Goal: Task Accomplishment & Management: Complete application form

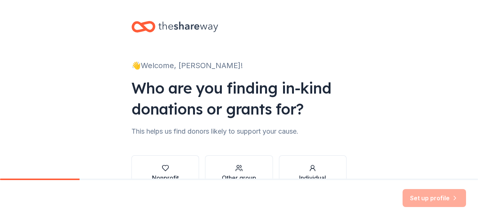
click at [293, 79] on div "Who are you finding in-kind donations or grants for?" at bounding box center [239, 98] width 215 height 42
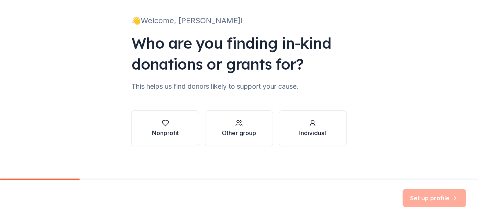
scroll to position [49, 0]
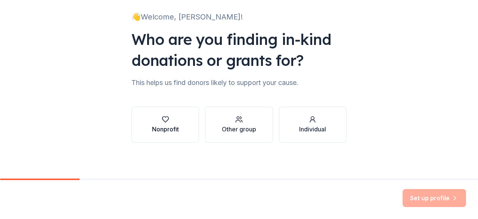
click at [173, 127] on div "Nonprofit" at bounding box center [165, 128] width 27 height 9
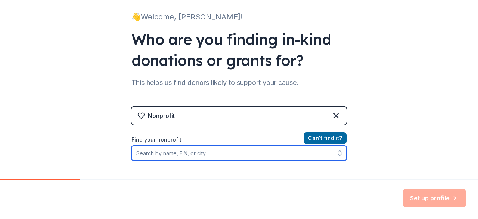
click at [182, 151] on input "Find your nonprofit" at bounding box center [239, 152] width 215 height 15
type input "[GEOGRAPHIC_DATA] PTA"
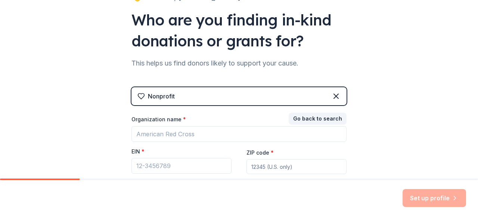
click at [101, 154] on div "👋 Welcome, [PERSON_NAME]! Who are you finding in-kind donations or grants for? …" at bounding box center [239, 86] width 478 height 308
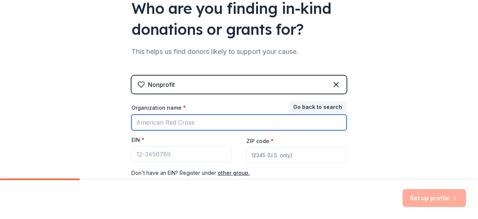
click at [164, 116] on input "Organization name *" at bounding box center [239, 122] width 215 height 16
type input "[GEOGRAPHIC_DATA] PTA"
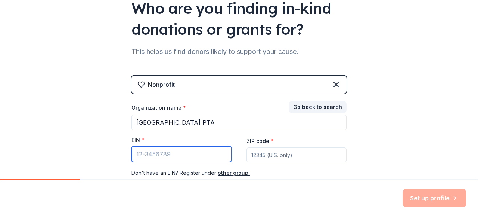
click at [184, 155] on input "EIN *" at bounding box center [182, 154] width 100 height 16
paste input "[US_EMPLOYER_IDENTIFICATION_NUMBER]"
type input "[US_EMPLOYER_IDENTIFICATION_NUMBER]"
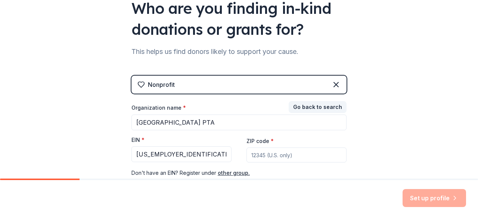
click at [267, 154] on input "ZIP code *" at bounding box center [297, 154] width 100 height 15
type input "84015"
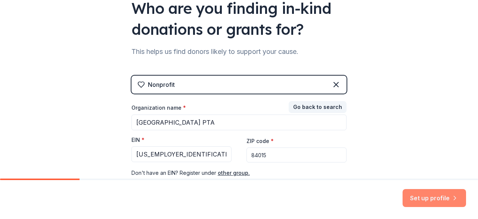
click at [415, 200] on button "Set up profile" at bounding box center [435, 198] width 64 height 18
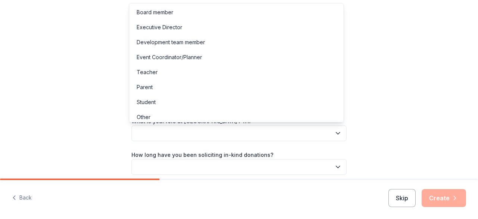
click at [209, 133] on button "button" at bounding box center [239, 133] width 215 height 16
click at [159, 10] on div "Board member" at bounding box center [155, 12] width 37 height 9
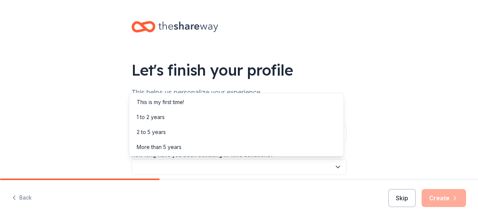
click at [200, 164] on button "button" at bounding box center [239, 167] width 215 height 16
click at [166, 147] on div "More than 5 years" at bounding box center [159, 146] width 45 height 9
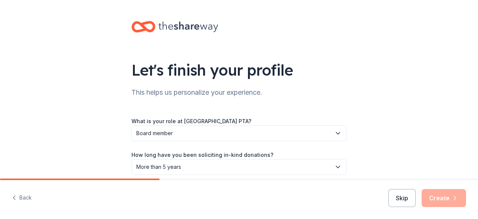
click at [441, 200] on div "Skip Create" at bounding box center [428, 198] width 78 height 18
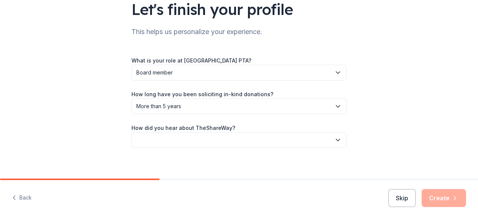
scroll to position [66, 0]
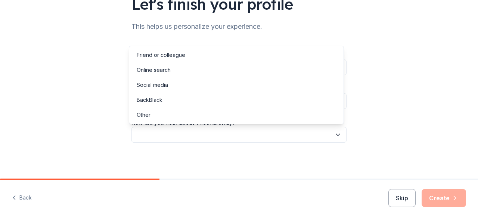
click at [218, 128] on button "button" at bounding box center [239, 135] width 215 height 16
click at [162, 110] on div "Other" at bounding box center [237, 114] width 212 height 15
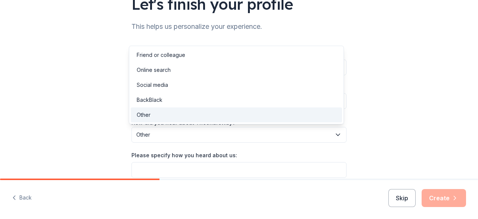
click at [282, 127] on button "Other" at bounding box center [239, 135] width 215 height 16
click at [446, 201] on div "Let's finish your profile This helps us personalize your experience. What is yo…" at bounding box center [239, 109] width 478 height 219
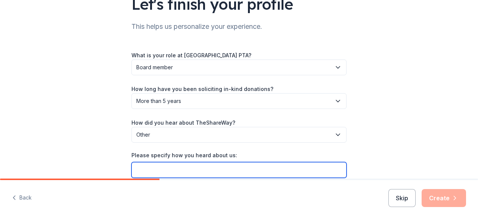
click at [253, 166] on input "Please specify how you heard about us:" at bounding box center [239, 170] width 215 height 16
type input "Freind"
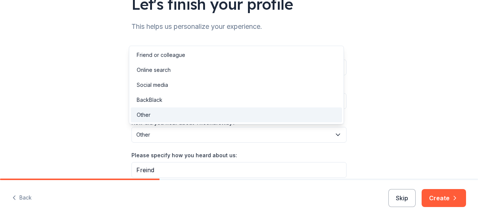
click at [192, 128] on button "Other" at bounding box center [239, 135] width 215 height 16
click at [173, 55] on div "Friend or colleague" at bounding box center [161, 54] width 49 height 9
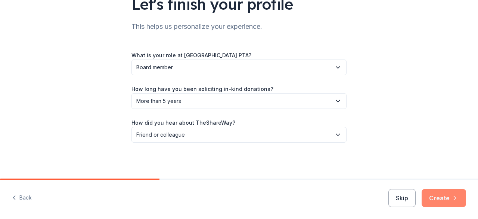
click at [439, 197] on button "Create" at bounding box center [444, 198] width 44 height 18
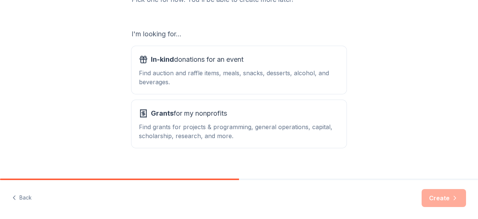
scroll to position [118, 0]
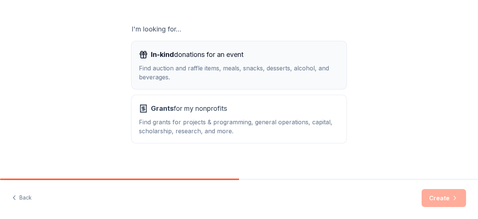
click at [233, 77] on div "Find auction and raffle items, meals, snacks, desserts, alcohol, and beverages." at bounding box center [239, 73] width 200 height 18
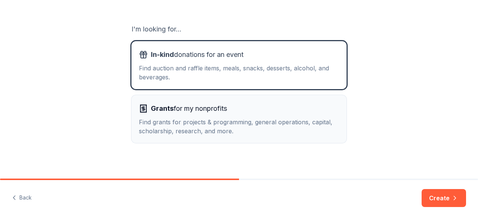
click at [277, 128] on div "Find grants for projects & programming, general operations, capital, scholarshi…" at bounding box center [239, 126] width 200 height 18
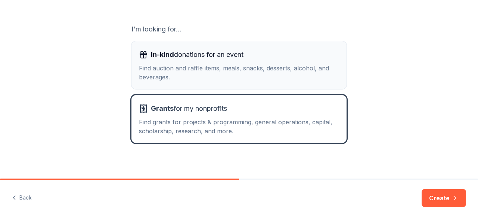
click at [257, 70] on div "Find auction and raffle items, meals, snacks, desserts, alcohol, and beverages." at bounding box center [239, 73] width 200 height 18
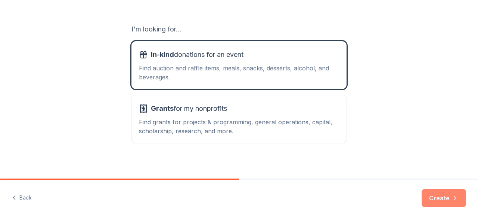
click at [440, 198] on button "Create" at bounding box center [444, 198] width 44 height 18
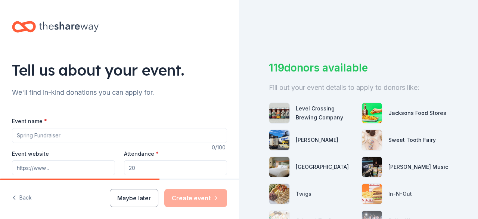
click at [61, 134] on input "Event name *" at bounding box center [119, 135] width 215 height 15
type input "Fall Fundraiser"
click at [146, 172] on input "Attendance *" at bounding box center [175, 167] width 103 height 15
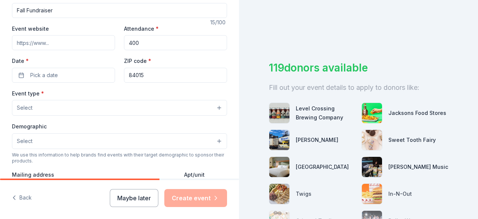
scroll to position [135, 0]
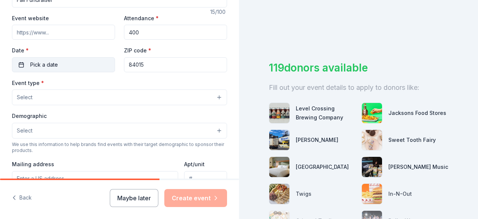
type input "400"
click at [54, 62] on span "Pick a date" at bounding box center [44, 64] width 28 height 9
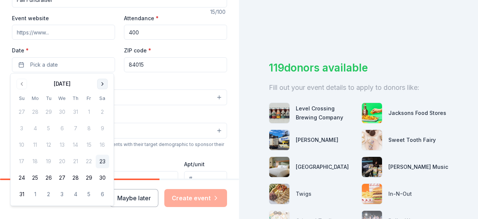
click at [104, 86] on button "Go to next month" at bounding box center [102, 83] width 10 height 10
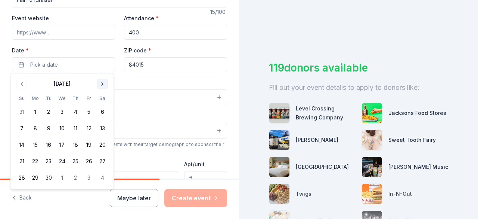
click at [104, 86] on button "Go to next month" at bounding box center [102, 83] width 10 height 10
click at [62, 146] on button "15" at bounding box center [61, 144] width 13 height 13
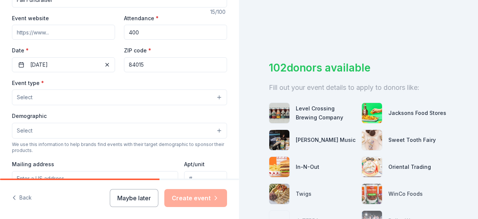
click at [141, 78] on div "Event type * Select" at bounding box center [119, 91] width 215 height 27
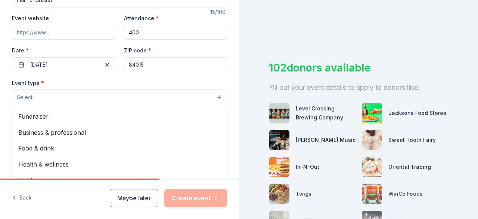
click at [79, 100] on button "Select" at bounding box center [119, 97] width 215 height 16
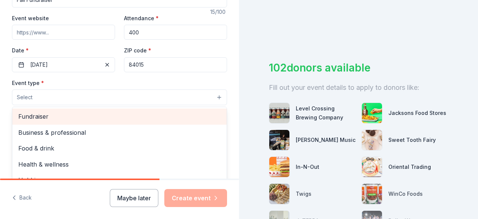
click at [71, 116] on span "Fundraiser" at bounding box center [119, 116] width 203 height 10
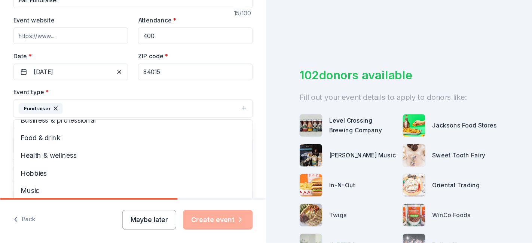
scroll to position [0, 0]
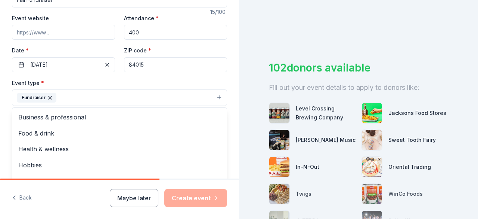
click at [229, 113] on div "Tell us about your event. We'll find in-kind donations you can apply for. Event…" at bounding box center [119, 114] width 239 height 498
click at [163, 127] on button "Select" at bounding box center [119, 131] width 215 height 16
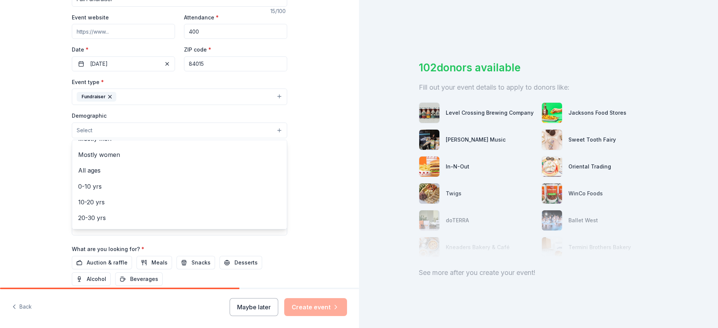
scroll to position [25, 0]
click at [101, 172] on span "All ages" at bounding box center [179, 172] width 203 height 10
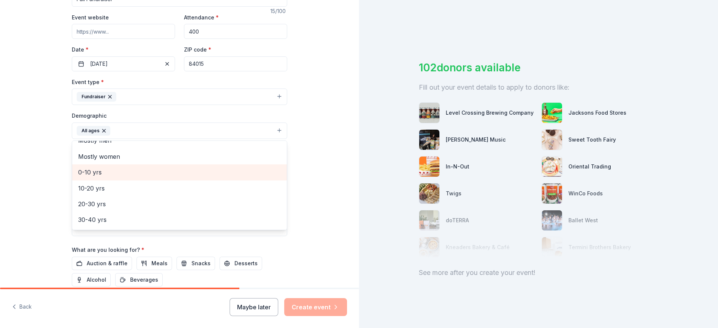
click at [90, 176] on span "0-10 yrs" at bounding box center [179, 172] width 203 height 10
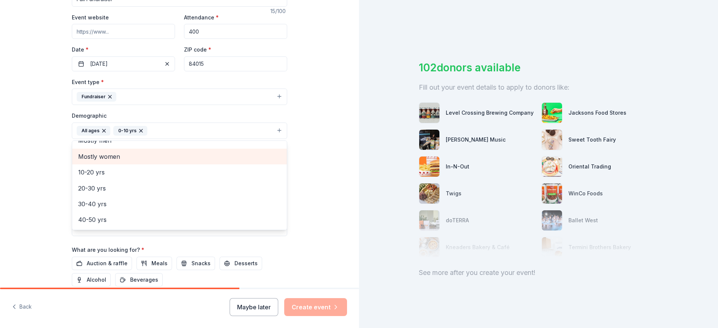
click at [102, 157] on span "Mostly women" at bounding box center [179, 157] width 203 height 10
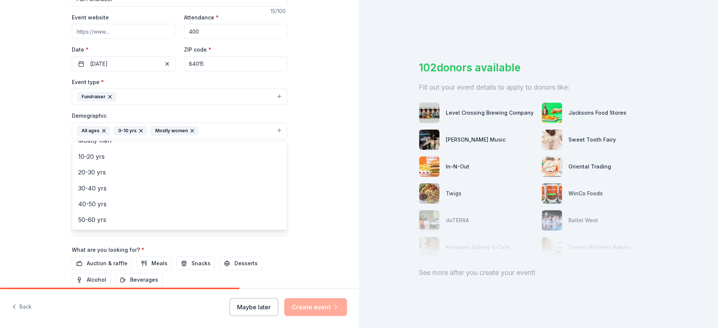
click at [29, 169] on div "Tell us about your event. We'll find in-kind donations you can apply for. Event…" at bounding box center [179, 113] width 359 height 499
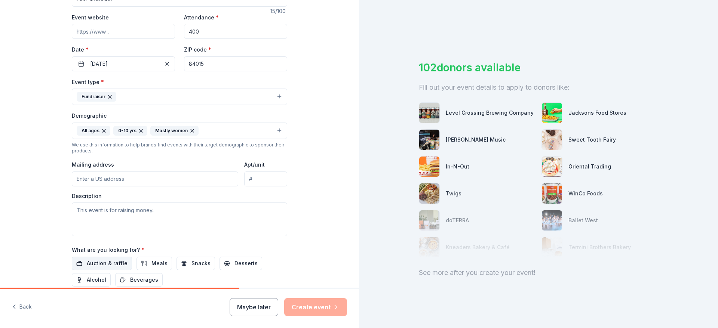
click at [101, 218] on span "Auction & raffle" at bounding box center [107, 263] width 41 height 9
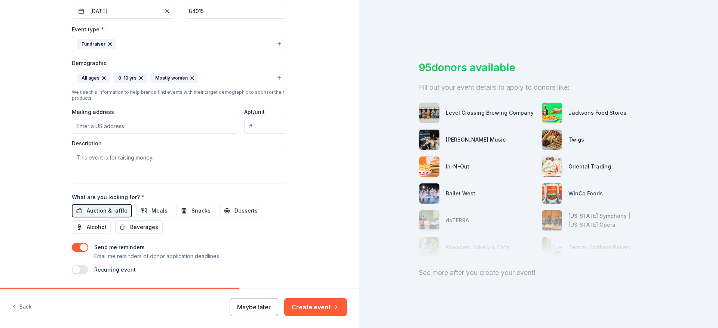
scroll to position [211, 0]
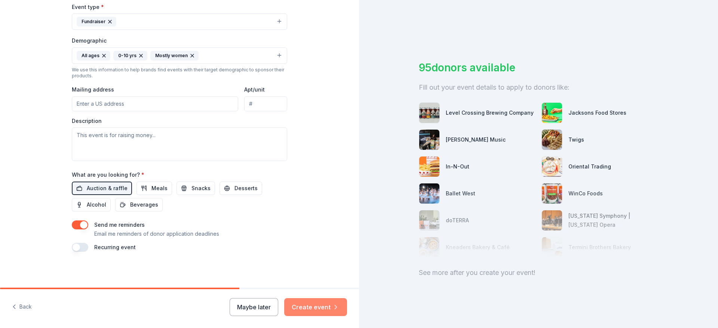
click at [315, 218] on button "Create event" at bounding box center [315, 307] width 63 height 18
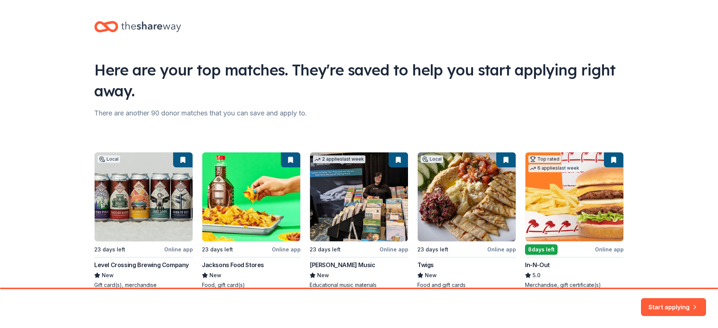
click at [12, 125] on div "Here are your top matches. They're saved to help you start applying right away.…" at bounding box center [359, 162] width 718 height 325
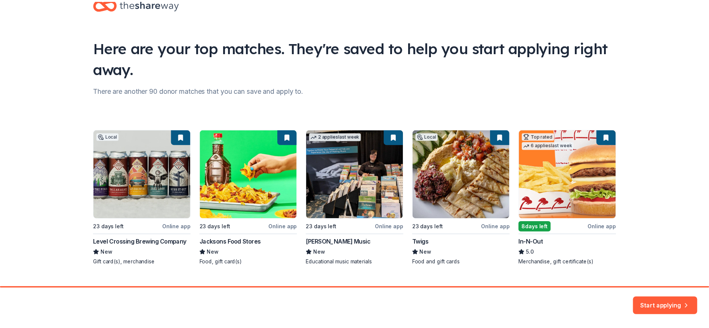
scroll to position [37, 0]
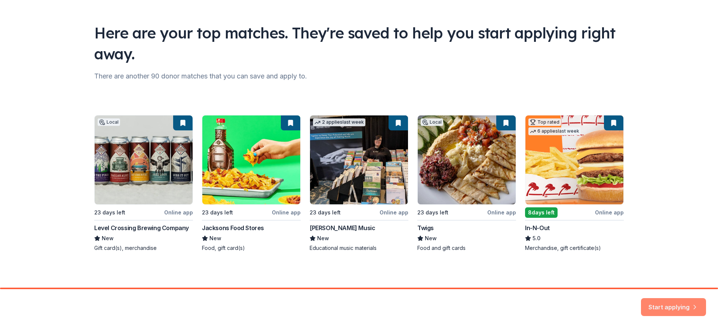
click at [478, 218] on button "Start applying" at bounding box center [673, 303] width 65 height 18
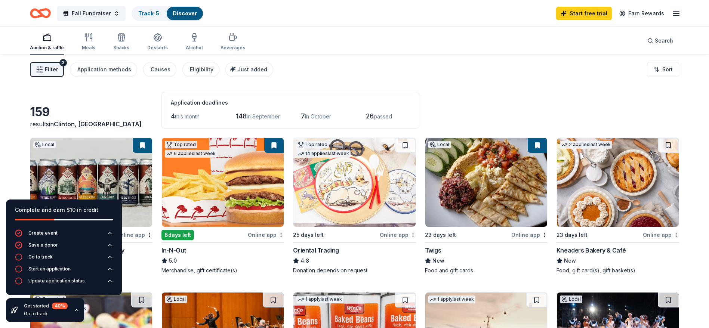
click at [478, 65] on div "Filter 2 Application methods Causes Eligibility Just added Sort" at bounding box center [354, 70] width 709 height 30
click at [46, 71] on span "Filter" at bounding box center [51, 69] width 13 height 9
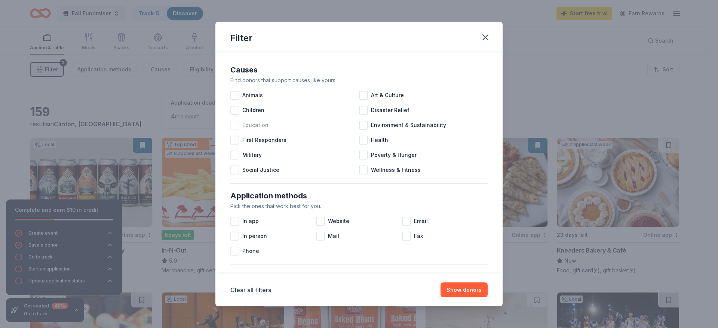
click at [234, 128] on div at bounding box center [234, 125] width 9 height 9
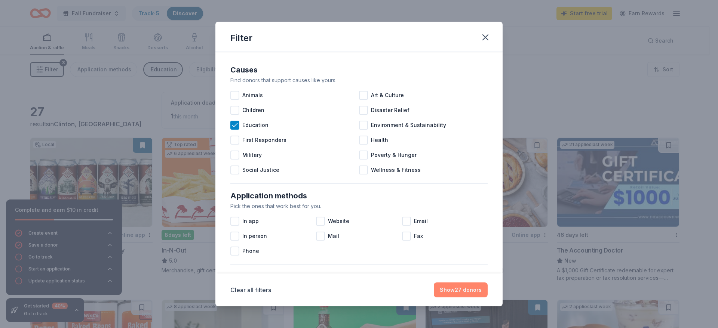
click at [455, 218] on button "Show 27 donors" at bounding box center [461, 290] width 54 height 15
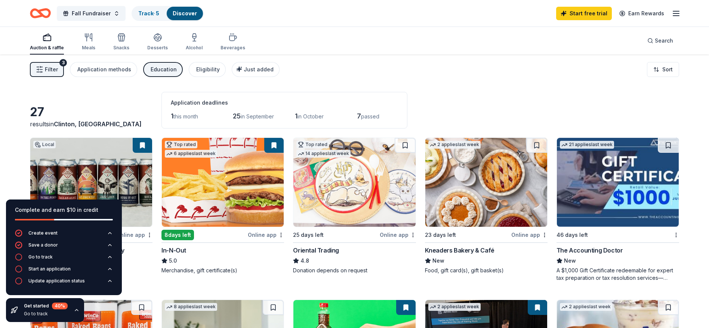
click at [478, 52] on div "Auction & raffle Meals Snacks Desserts Alcohol Beverages Search" at bounding box center [354, 41] width 649 height 28
click at [59, 74] on button "Filter 3" at bounding box center [47, 69] width 34 height 15
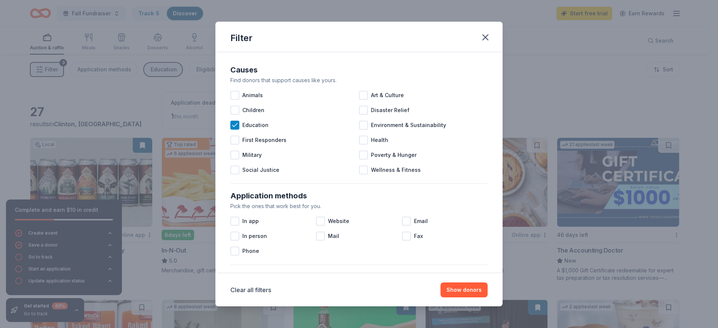
drag, startPoint x: 493, startPoint y: 76, endPoint x: 493, endPoint y: 82, distance: 6.0
click at [478, 82] on div "Causes Find donors that support causes like yours. Animals Art & Culture Childr…" at bounding box center [358, 162] width 287 height 221
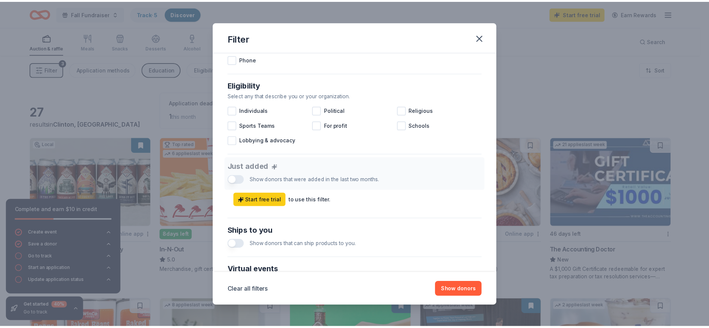
scroll to position [192, 0]
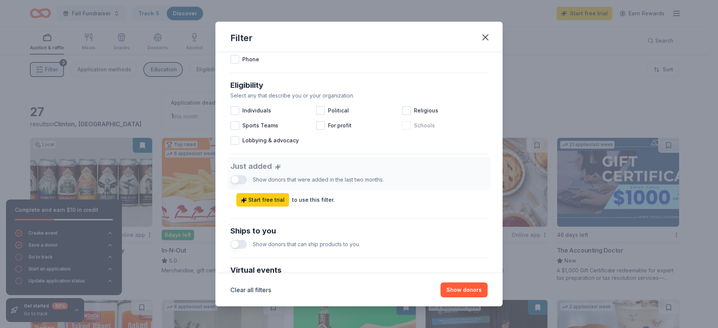
click at [402, 127] on div at bounding box center [406, 125] width 9 height 9
click at [478, 78] on div "Filter Causes Find donors that support causes like yours. Animals Art & Culture…" at bounding box center [359, 164] width 718 height 328
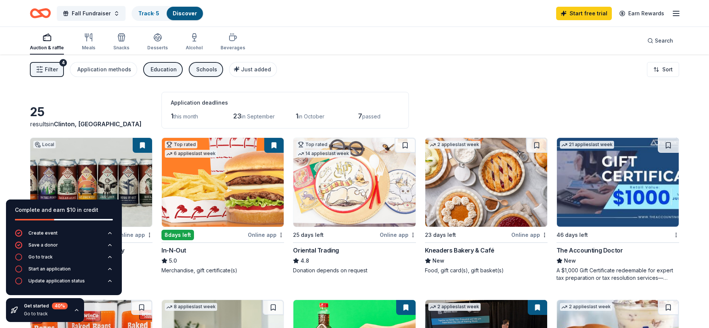
click at [433, 83] on div "Filter 4 Application methods Education Schools Just added Sort" at bounding box center [354, 70] width 709 height 30
click at [169, 66] on div "Education" at bounding box center [164, 69] width 26 height 9
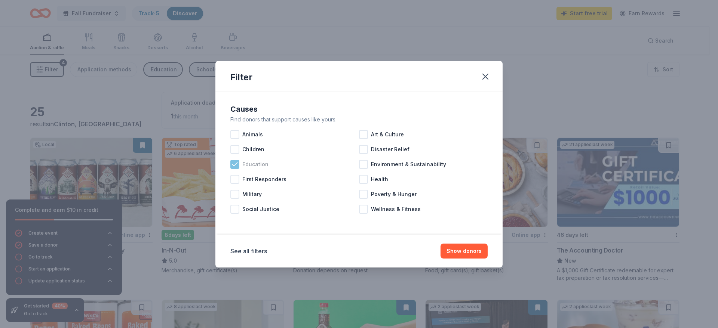
click at [237, 163] on icon at bounding box center [234, 164] width 7 height 7
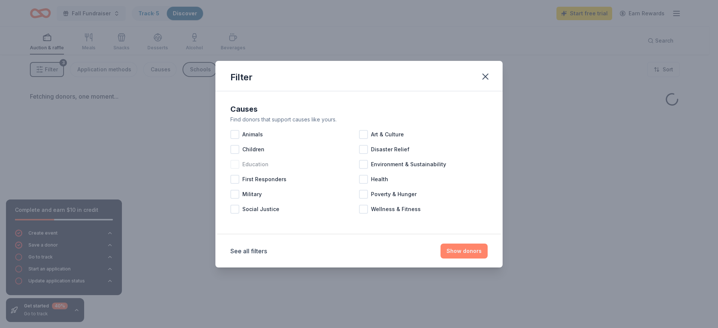
click at [464, 218] on button "Show donors" at bounding box center [463, 251] width 47 height 15
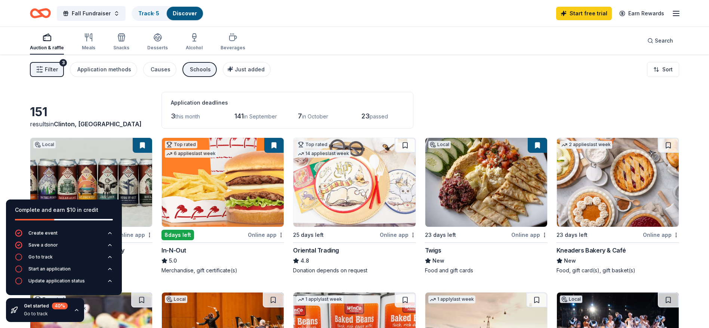
click at [370, 71] on div "Filter 3 Application methods Causes Schools Just added Sort" at bounding box center [354, 70] width 709 height 30
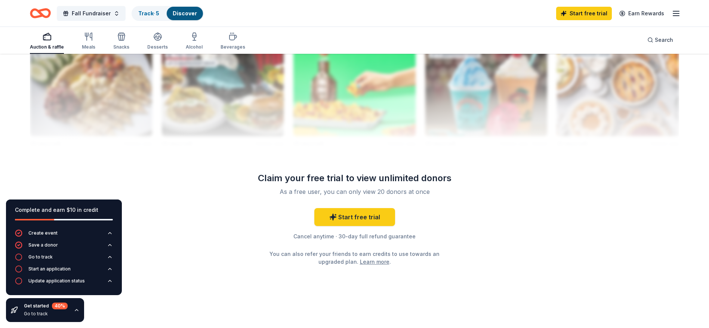
scroll to position [743, 0]
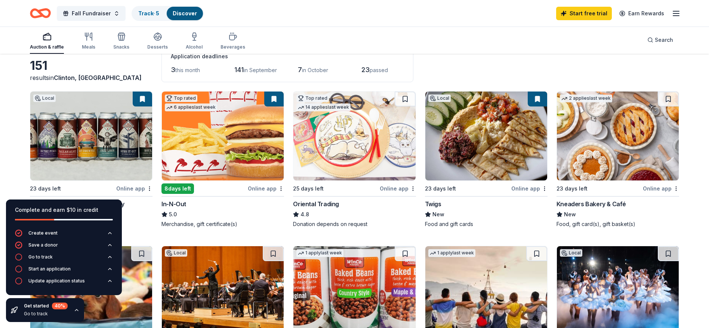
scroll to position [0, 0]
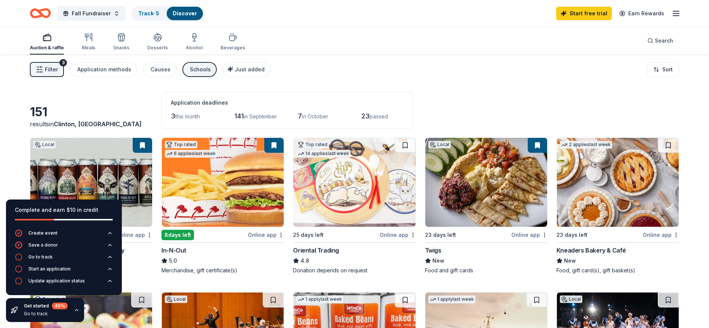
click at [478, 61] on div "Filter 3 Application methods Causes Schools Just added Sort" at bounding box center [354, 70] width 709 height 30
click at [478, 14] on link "Start free trial" at bounding box center [584, 13] width 56 height 13
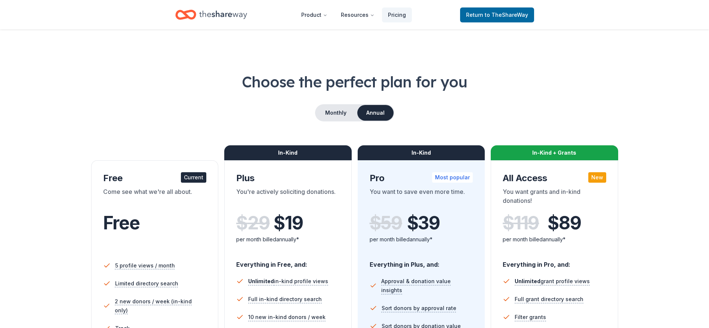
click at [154, 129] on div "Choose the perfect plan for you Monthly Annual Free Current Come see what we're…" at bounding box center [354, 254] width 649 height 366
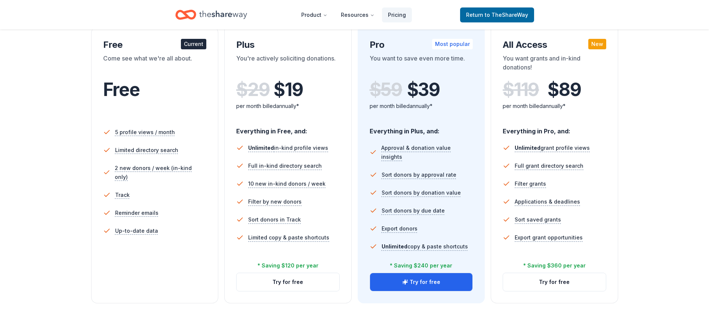
scroll to position [135, 0]
